Goal: Task Accomplishment & Management: Use online tool/utility

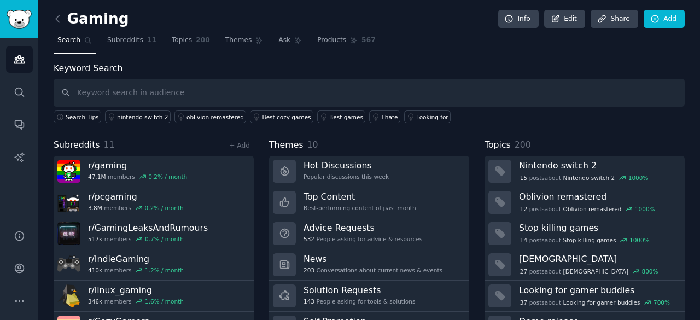
click at [51, 15] on div "Gaming Info Edit Share Add Search Subreddits 11 Topics 200 Themes Ask Products …" at bounding box center [368, 188] width 661 height 377
click at [57, 15] on icon at bounding box center [57, 18] width 11 height 11
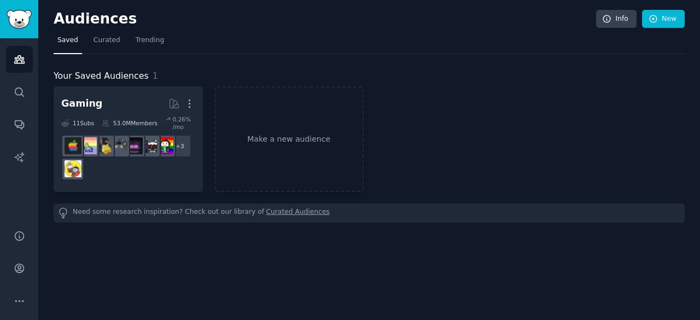
click at [33, 54] on div "Audiences Search Conversations AI Reports" at bounding box center [19, 127] width 38 height 178
click at [25, 52] on link "Audiences" at bounding box center [19, 59] width 27 height 27
drag, startPoint x: 274, startPoint y: 81, endPoint x: 276, endPoint y: 144, distance: 62.9
click at [276, 144] on div "Your Saved Audiences 1 Gaming More 11 Sub s 53.0M Members 0.26 % /mo + 3 Make a…" at bounding box center [369, 145] width 631 height 153
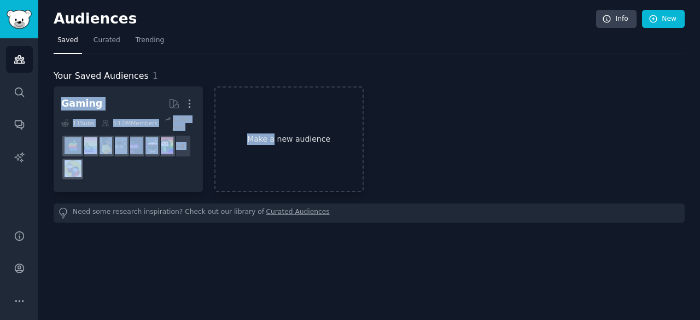
click at [276, 144] on link "Make a new audience" at bounding box center [288, 139] width 149 height 106
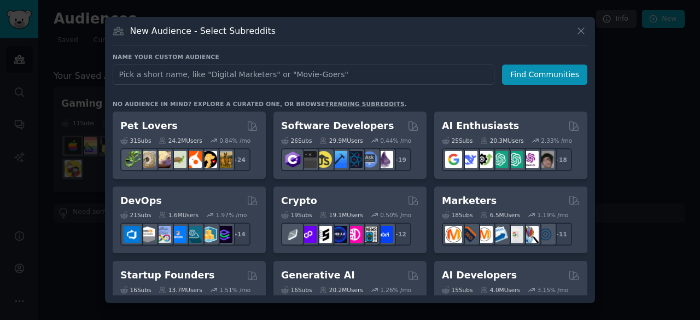
click at [311, 68] on input "text" at bounding box center [304, 75] width 382 height 20
type input "[MEDICAL_DATA]"
click button "Find Communities" at bounding box center [544, 75] width 85 height 20
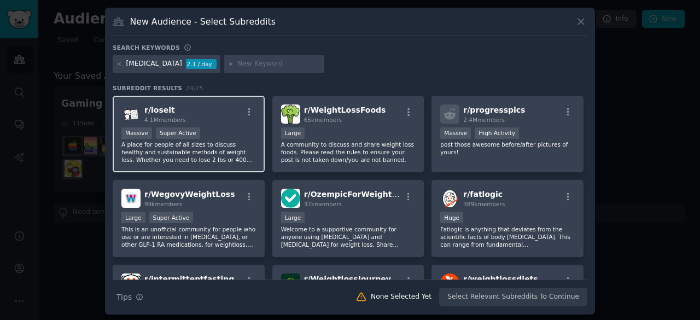
click at [206, 123] on div "r/ loseit 4.1M members Massive Super Active A place for people of all sizes to …" at bounding box center [189, 134] width 152 height 77
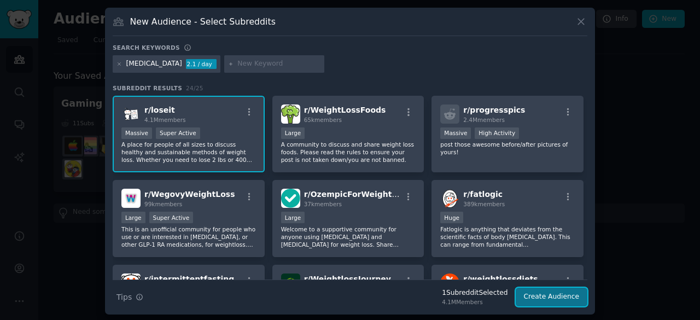
click at [546, 299] on button "Create Audience" at bounding box center [551, 297] width 72 height 19
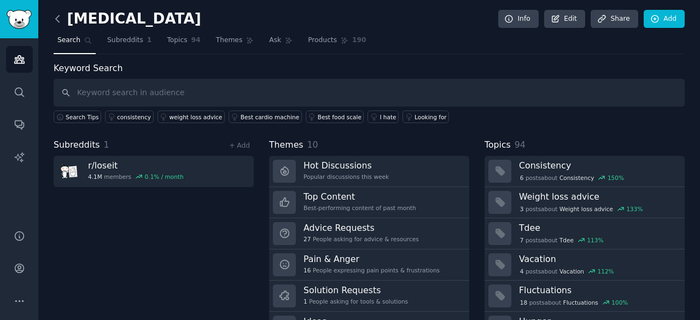
click at [59, 18] on icon at bounding box center [57, 18] width 11 height 11
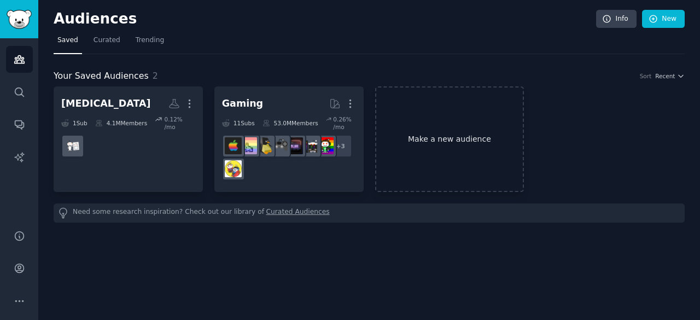
click at [472, 118] on link "Make a new audience" at bounding box center [449, 139] width 149 height 106
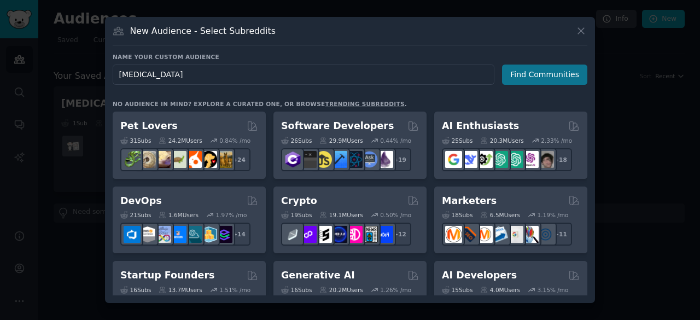
type input "loss weight"
click at [548, 74] on button "Find Communities" at bounding box center [544, 75] width 85 height 20
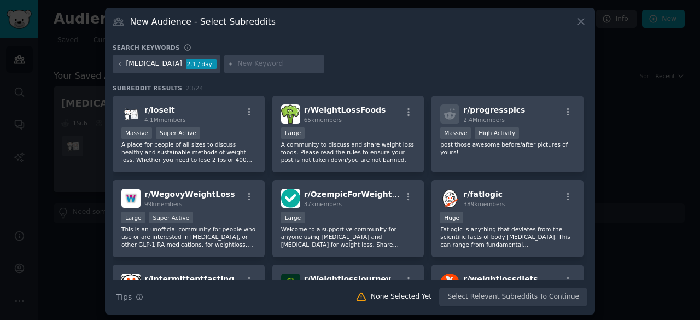
drag, startPoint x: 102, startPoint y: 107, endPoint x: 91, endPoint y: 108, distance: 11.5
click at [91, 108] on div at bounding box center [350, 160] width 700 height 320
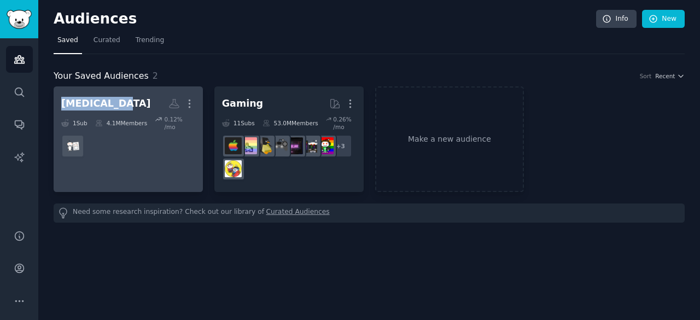
drag, startPoint x: 46, startPoint y: 100, endPoint x: 114, endPoint y: 104, distance: 67.4
click at [114, 104] on div "Audiences Info New Saved Curated Trending Your Saved Audiences 2 Sort Recent lo…" at bounding box center [368, 160] width 661 height 320
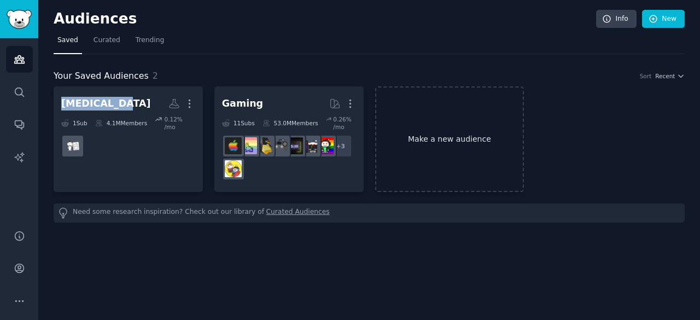
click at [474, 170] on link "Make a new audience" at bounding box center [449, 139] width 149 height 106
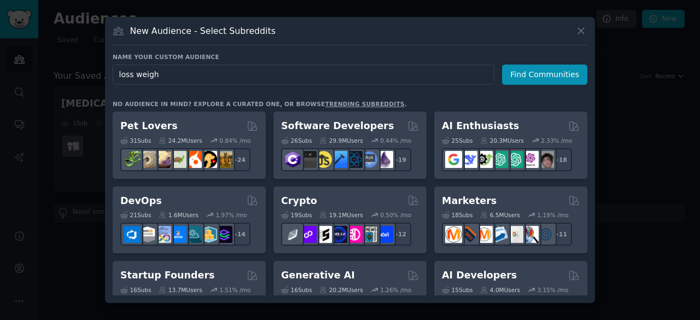
type input "loss weight"
click button "Find Communities" at bounding box center [544, 75] width 85 height 20
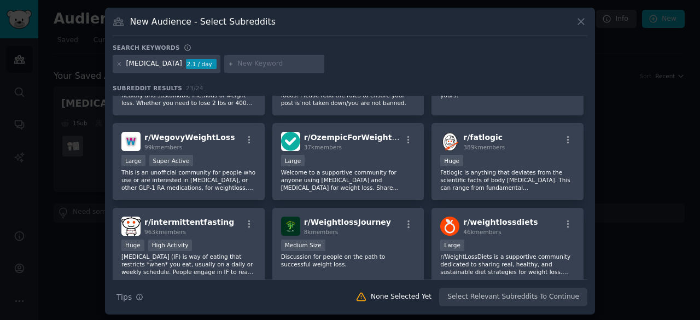
scroll to position [1, 0]
